Goal: Task Accomplishment & Management: Manage account settings

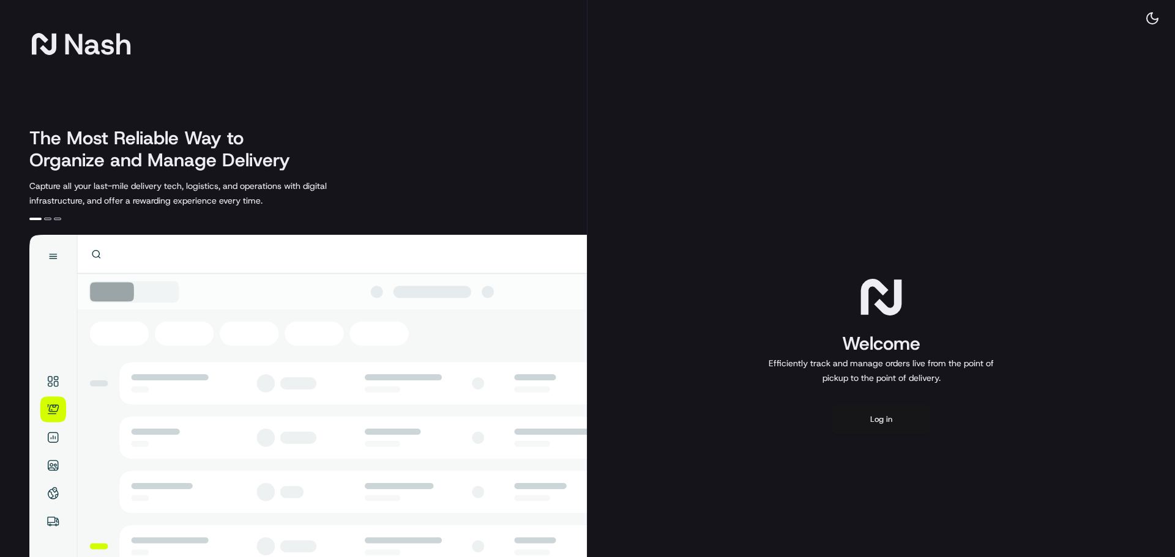
click at [884, 423] on button "Log in" at bounding box center [881, 419] width 98 height 29
